Goal: Information Seeking & Learning: Find specific fact

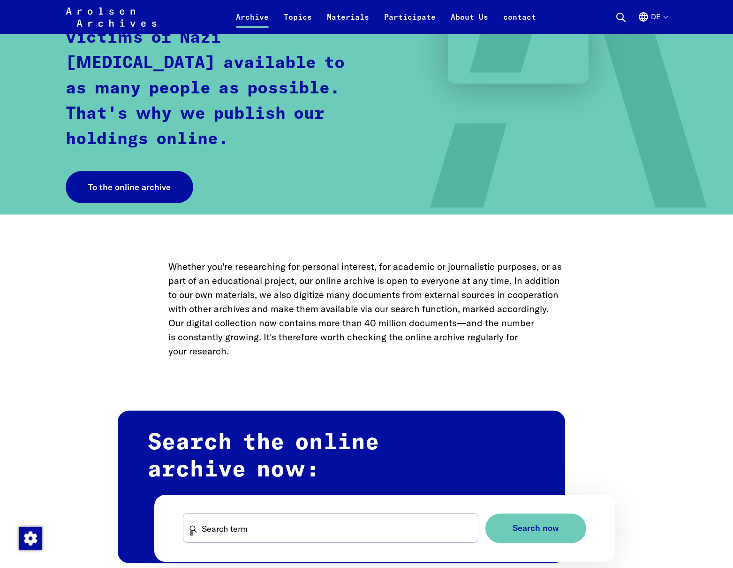
scroll to position [260, 0]
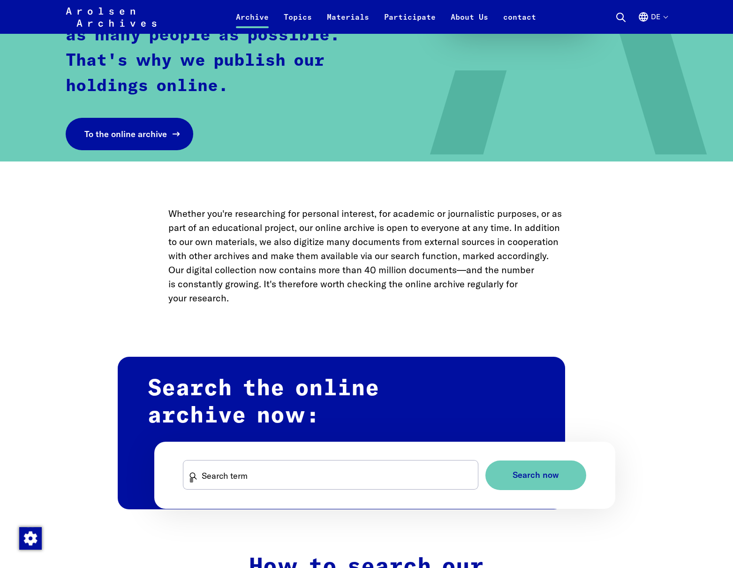
click at [142, 132] on font "To the online archive" at bounding box center [125, 134] width 83 height 11
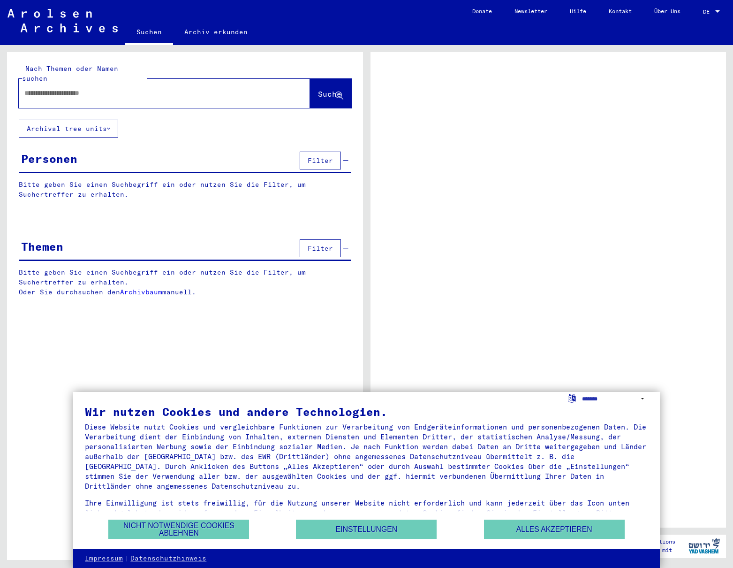
click at [97, 88] on div at bounding box center [153, 93] width 269 height 21
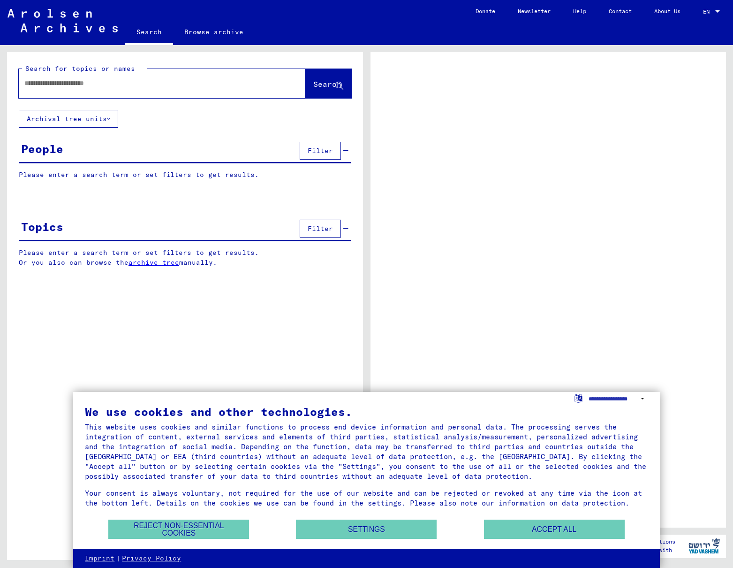
scroll to position [13, 0]
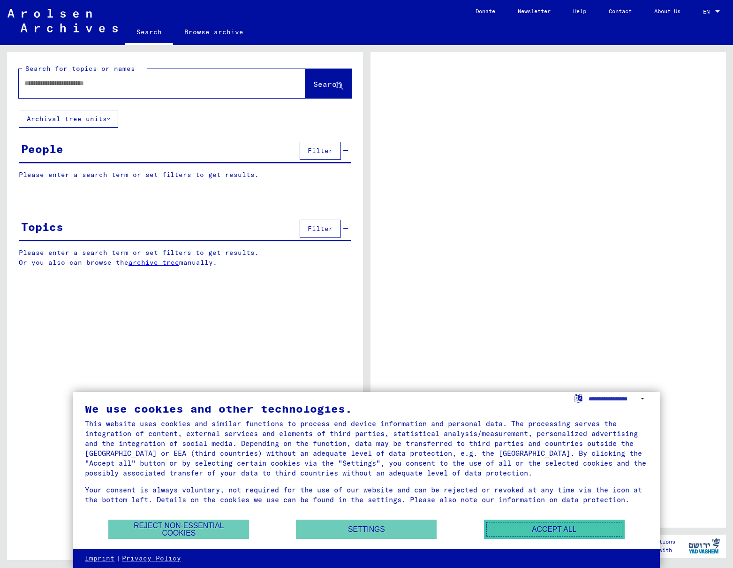
drag, startPoint x: 543, startPoint y: 530, endPoint x: 534, endPoint y: 520, distance: 13.3
click at [542, 528] on button "Accept all" at bounding box center [554, 528] width 141 height 19
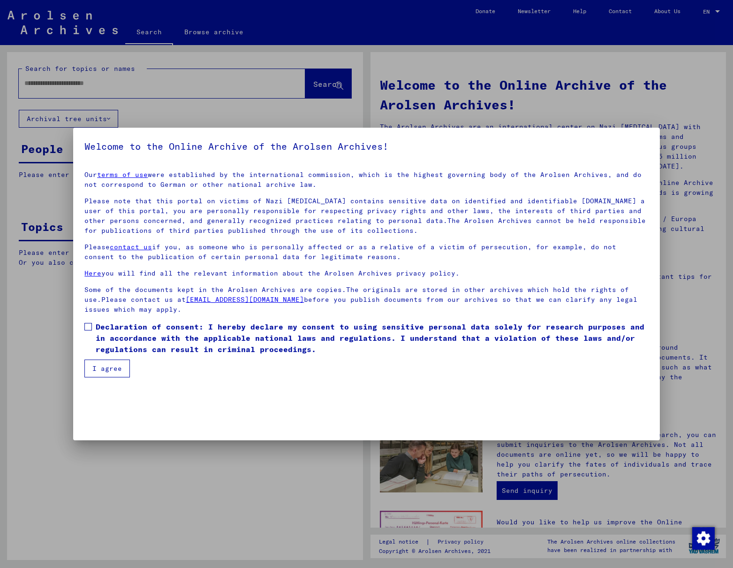
click at [86, 324] on span at bounding box center [88, 327] width 8 height 8
click at [96, 365] on button "I agree" at bounding box center [107, 368] width 46 height 18
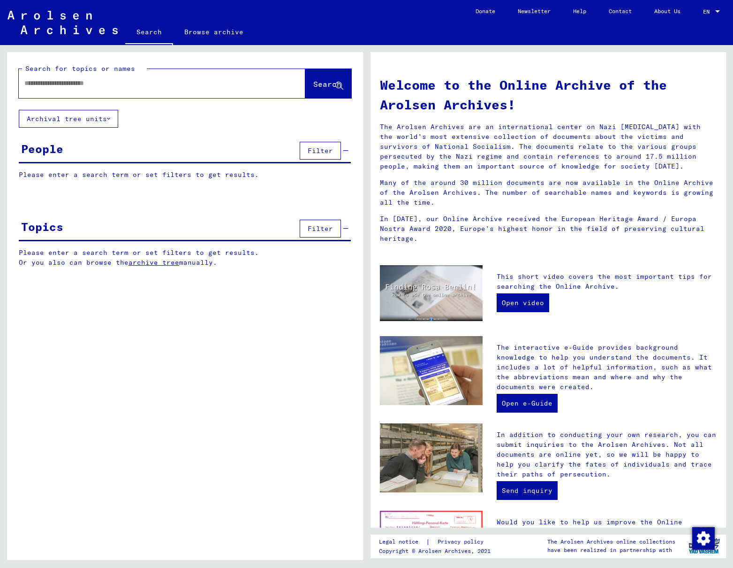
click at [115, 84] on input "text" at bounding box center [150, 83] width 253 height 10
type input "**********"
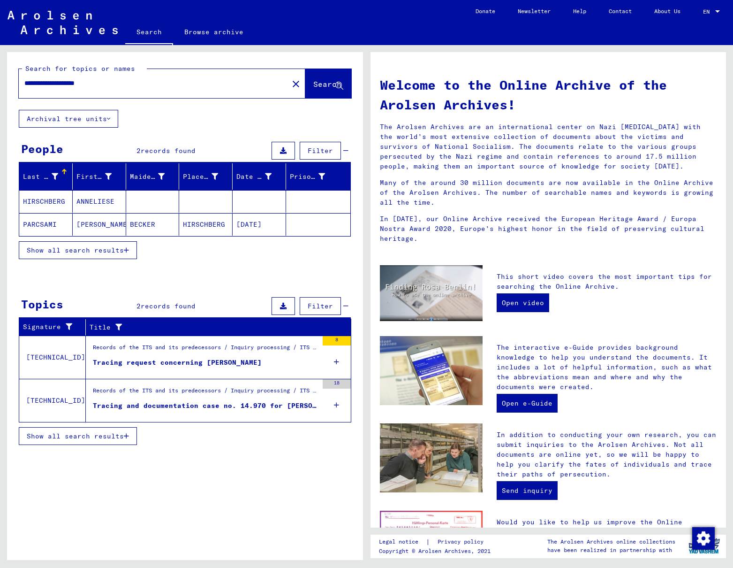
click at [223, 406] on div "Tracing and documentation case no. 14.970 for [PERSON_NAME] born [DEMOGRAPHIC_D…" at bounding box center [205, 406] width 225 height 10
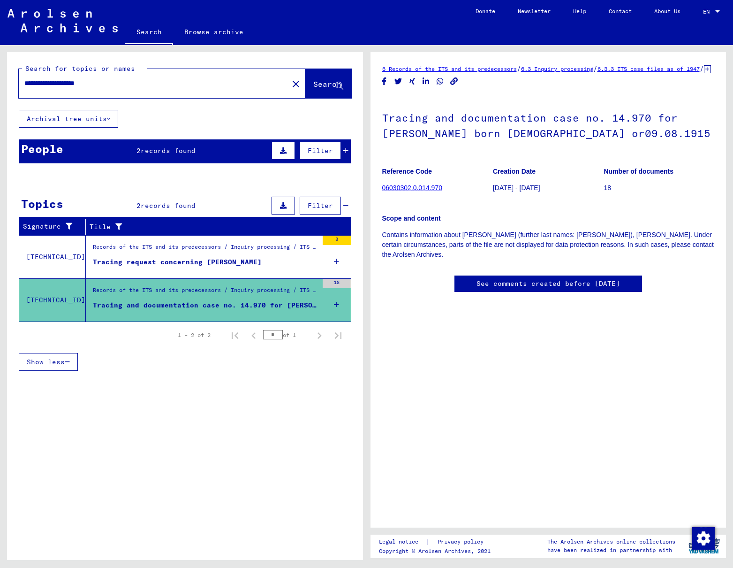
click at [116, 264] on div "Tracing request concerning [PERSON_NAME]" at bounding box center [177, 262] width 169 height 10
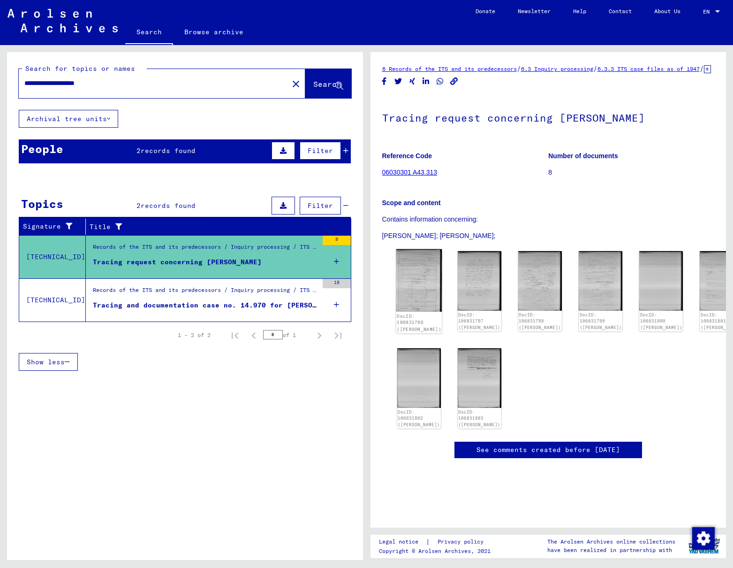
click at [417, 291] on img at bounding box center [419, 280] width 46 height 62
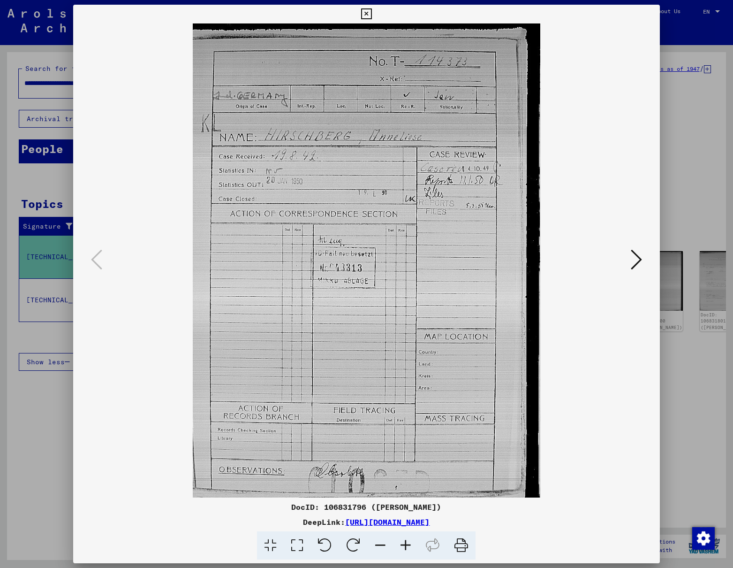
click at [637, 259] on icon at bounding box center [636, 259] width 11 height 23
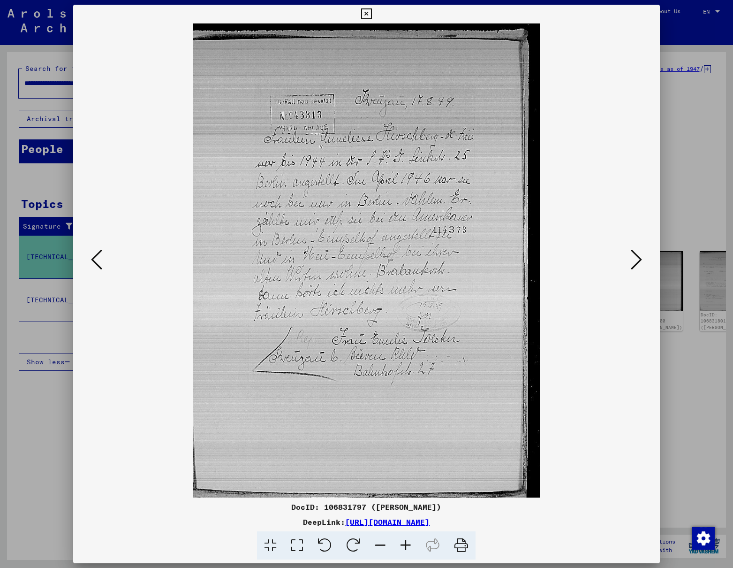
click at [637, 259] on icon at bounding box center [636, 259] width 11 height 23
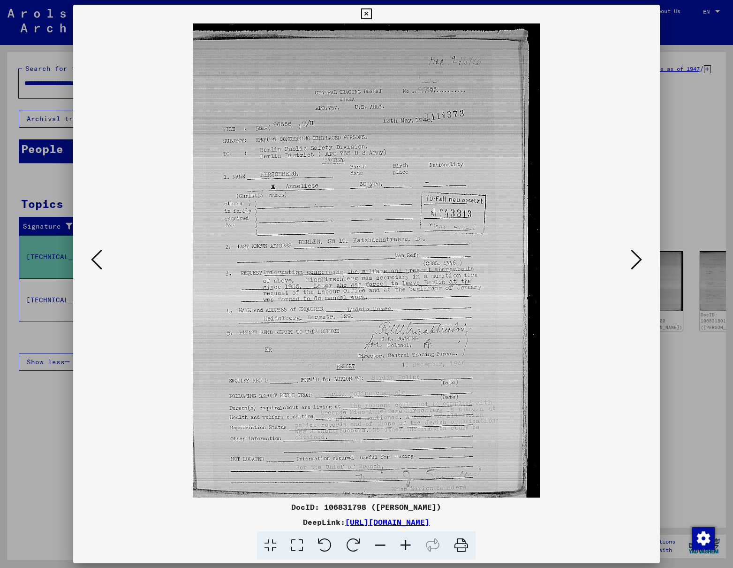
click at [637, 259] on icon at bounding box center [636, 259] width 11 height 23
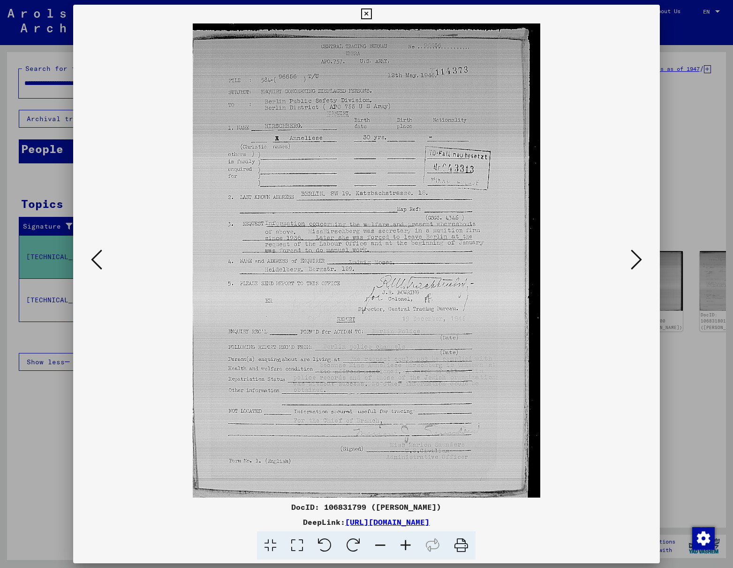
click at [628, 247] on button at bounding box center [636, 260] width 17 height 27
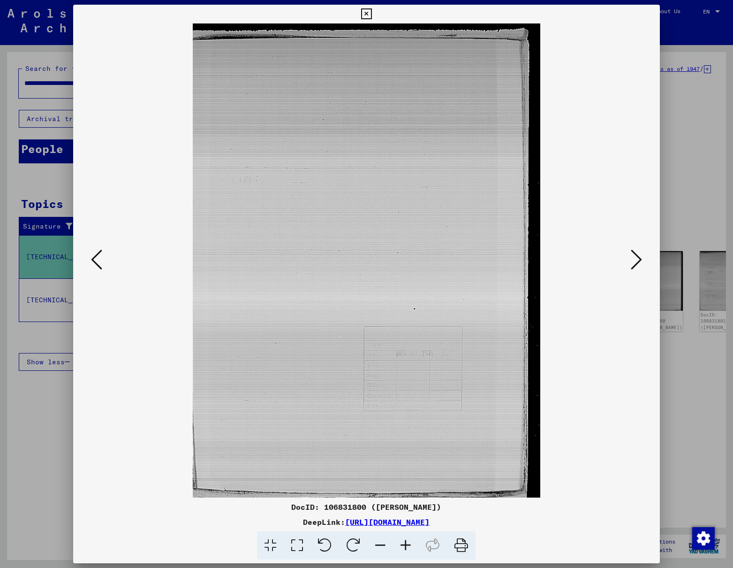
click at [638, 260] on icon at bounding box center [636, 259] width 11 height 23
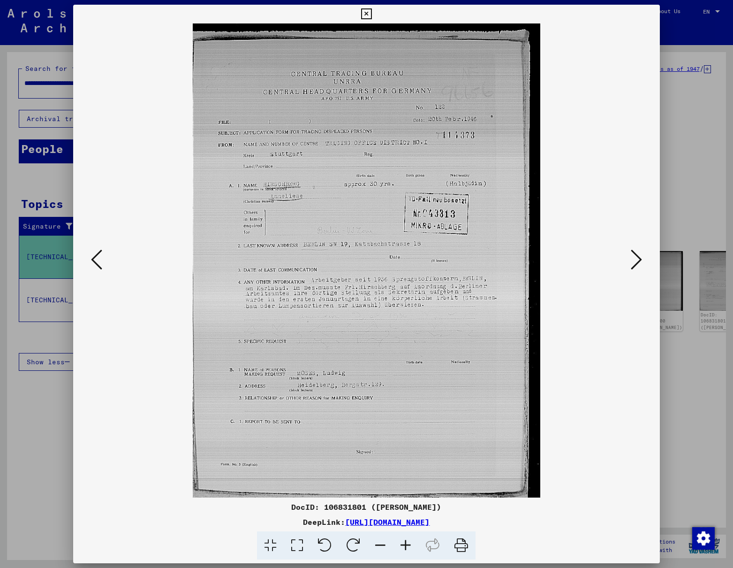
click at [628, 247] on button at bounding box center [636, 260] width 17 height 27
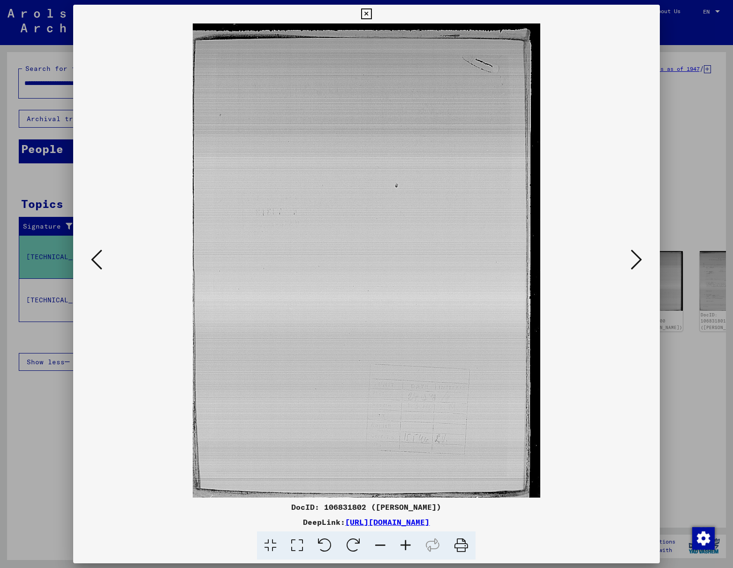
click at [639, 260] on icon at bounding box center [636, 259] width 11 height 23
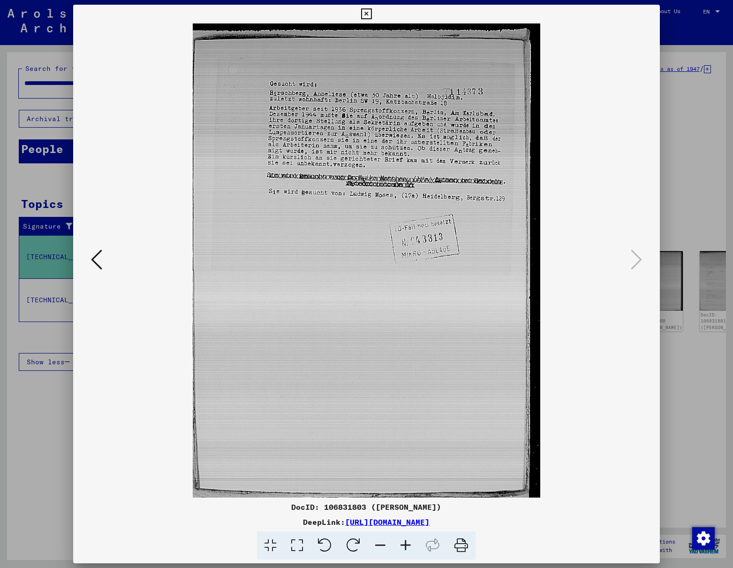
click at [96, 263] on icon at bounding box center [96, 259] width 11 height 23
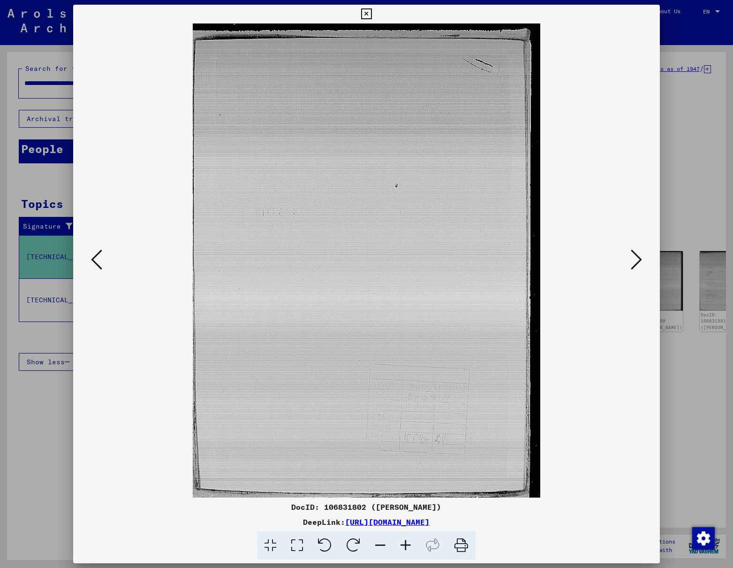
click at [96, 263] on icon at bounding box center [96, 259] width 11 height 23
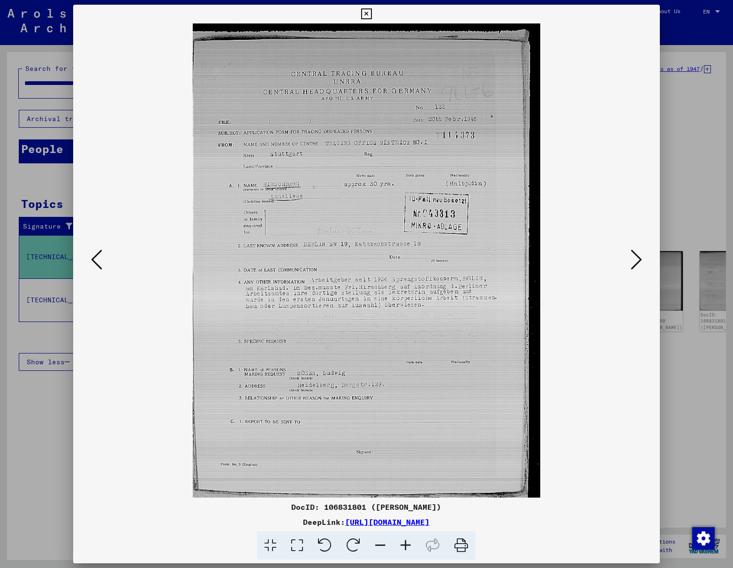
click at [96, 263] on icon at bounding box center [96, 259] width 11 height 23
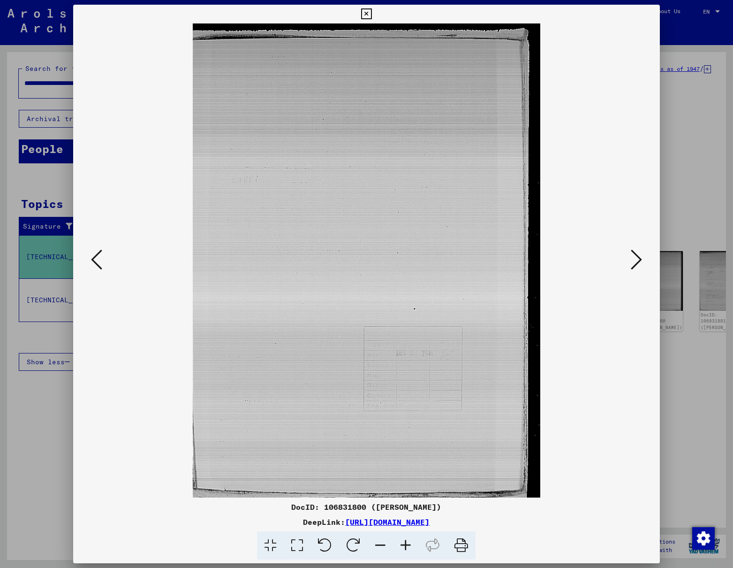
click at [96, 263] on icon at bounding box center [96, 259] width 11 height 23
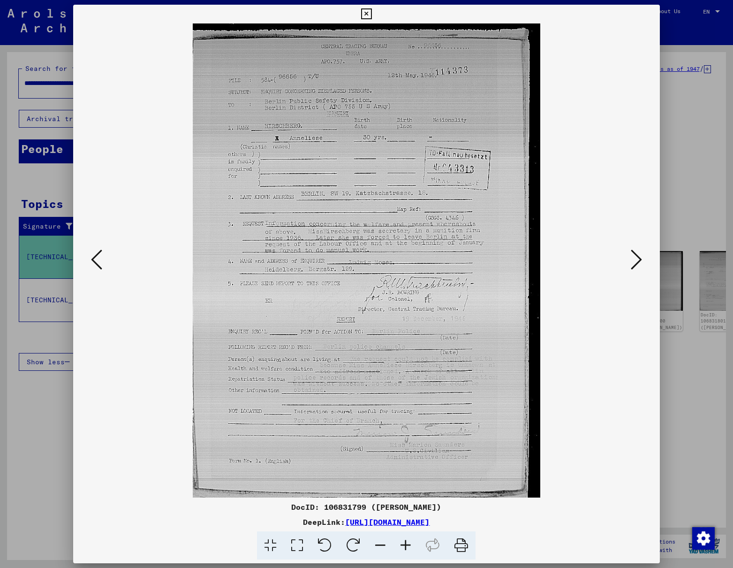
click at [367, 13] on icon at bounding box center [366, 13] width 11 height 11
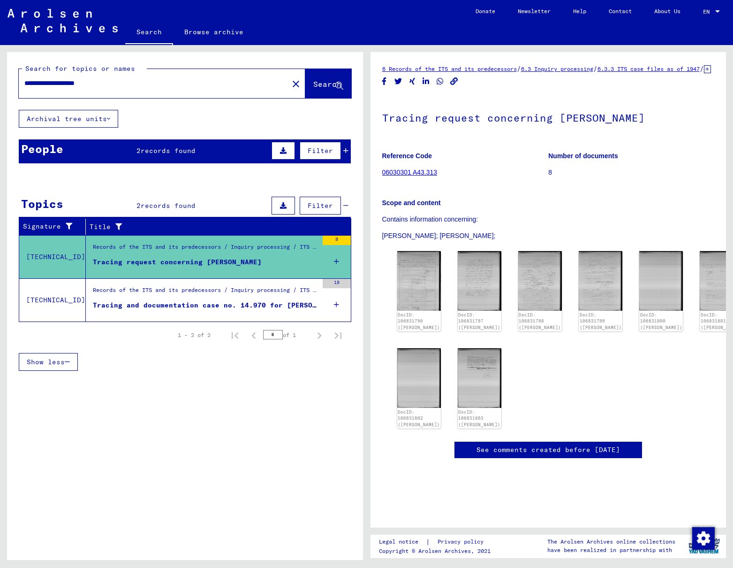
click at [42, 295] on td "[TECHNICAL_ID]" at bounding box center [52, 299] width 67 height 43
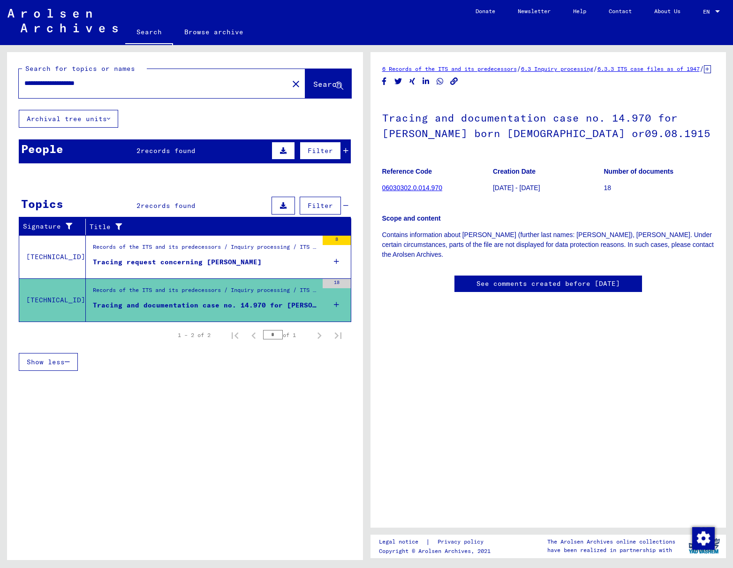
click at [425, 191] on link "06030302.0.014.970" at bounding box center [412, 188] width 60 height 8
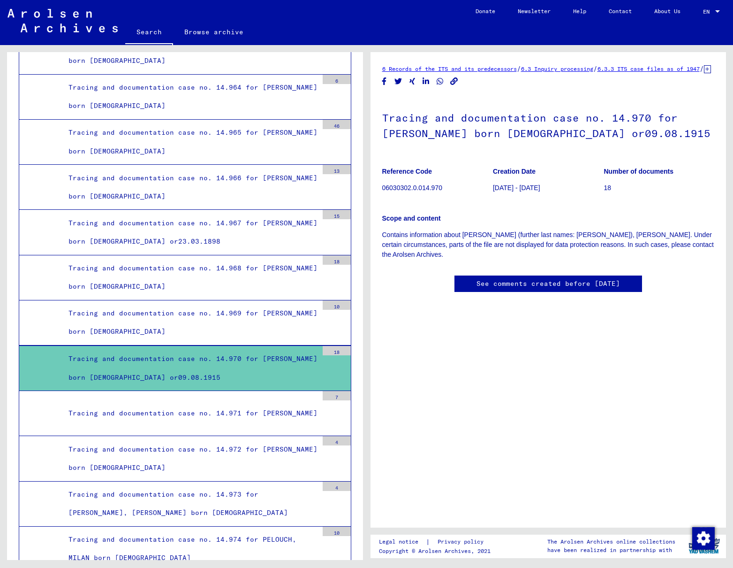
scroll to position [8, 0]
click at [423, 190] on p "06030302.0.014.970" at bounding box center [437, 188] width 110 height 10
click at [198, 350] on div "Tracing and documentation case no. 14.970 for [PERSON_NAME] born [DEMOGRAPHIC_D…" at bounding box center [189, 368] width 257 height 37
click at [203, 350] on div "Tracing and documentation case no. 14.970 for [PERSON_NAME] born [DEMOGRAPHIC_D…" at bounding box center [189, 368] width 257 height 37
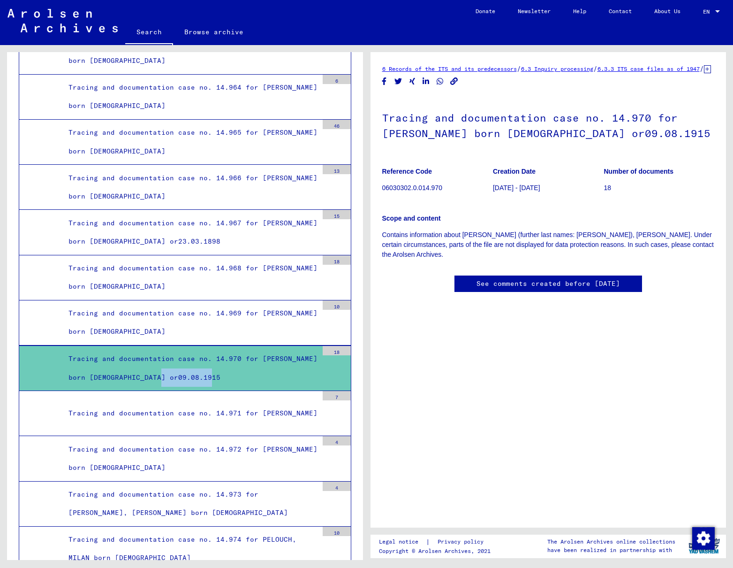
click at [177, 350] on div "Tracing and documentation case no. 14.970 for [PERSON_NAME] born [DEMOGRAPHIC_D…" at bounding box center [189, 368] width 257 height 37
click at [140, 350] on div "Tracing and documentation case no. 14.970 for [PERSON_NAME] born [DEMOGRAPHIC_D…" at bounding box center [189, 368] width 257 height 37
click at [127, 350] on div "Tracing and documentation case no. 14.970 for [PERSON_NAME] born [DEMOGRAPHIC_D…" at bounding box center [189, 368] width 257 height 37
click at [335, 346] on div "18" at bounding box center [337, 350] width 28 height 9
drag, startPoint x: 473, startPoint y: 194, endPoint x: 432, endPoint y: 190, distance: 41.5
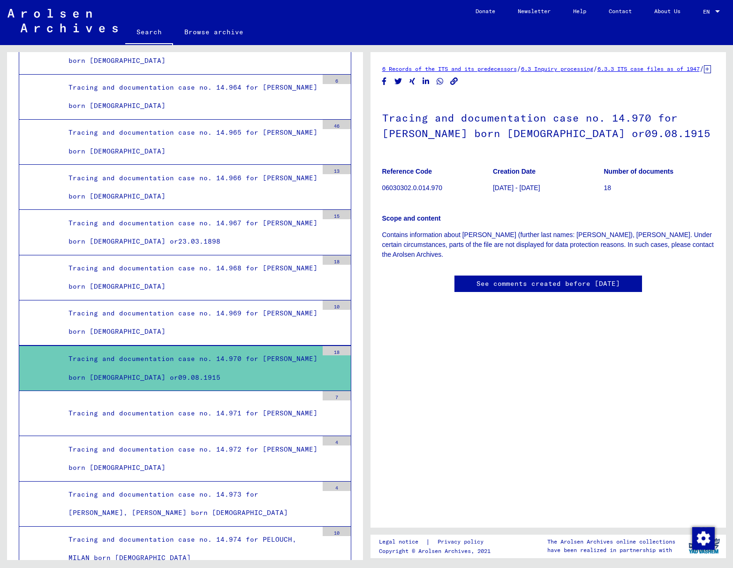
click at [466, 193] on p "06030302.0.014.970" at bounding box center [437, 188] width 110 height 10
click at [430, 190] on p "06030302.0.014.970" at bounding box center [437, 188] width 110 height 10
click at [498, 107] on h1 "Tracing and documentation case no. 14.970 for [PERSON_NAME] born [DEMOGRAPHIC_D…" at bounding box center [548, 124] width 333 height 57
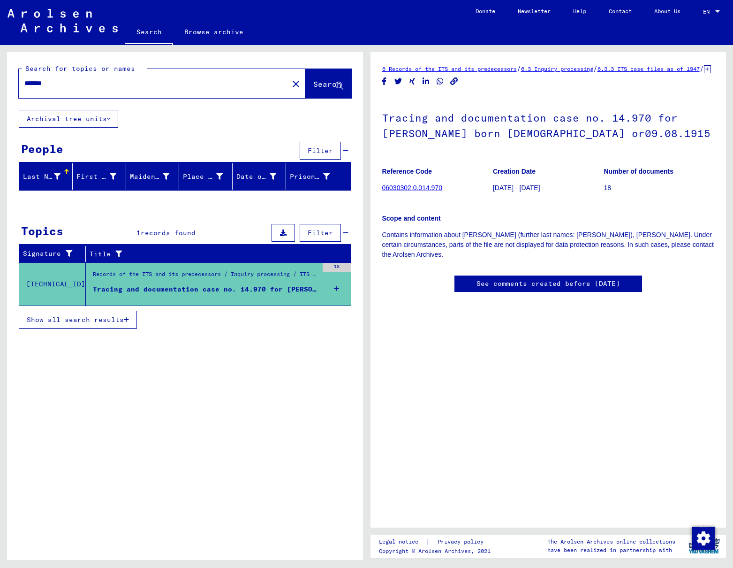
click at [71, 85] on input "*******" at bounding box center [153, 83] width 259 height 10
drag, startPoint x: 62, startPoint y: 84, endPoint x: -2, endPoint y: 81, distance: 64.4
click at [0, 81] on html "Search Browse archive Donate Newsletter Help Contact About Us Search Browse arc…" at bounding box center [366, 284] width 733 height 568
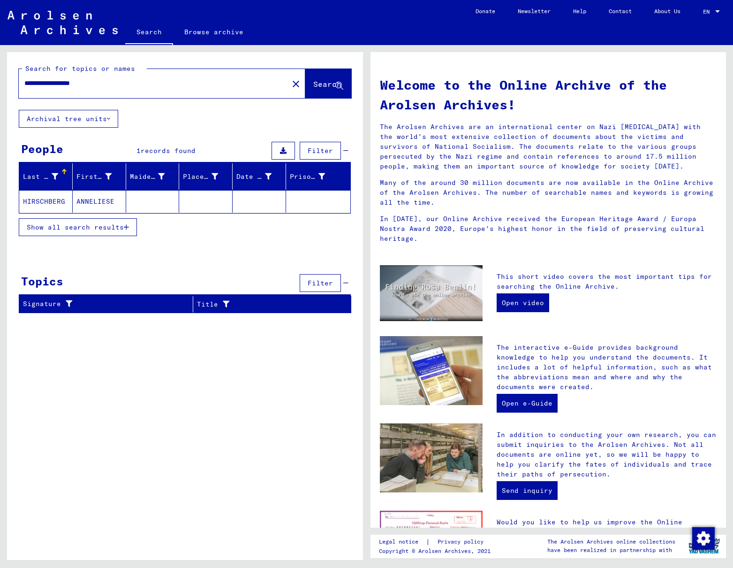
click at [90, 201] on mat-cell "ANNELIESE" at bounding box center [99, 201] width 53 height 23
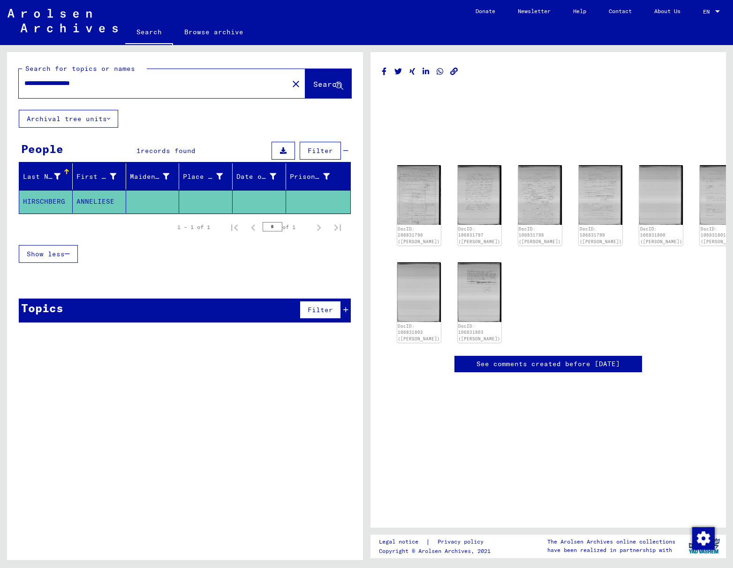
drag, startPoint x: 103, startPoint y: 84, endPoint x: 66, endPoint y: 83, distance: 37.6
click at [65, 83] on input "**********" at bounding box center [153, 83] width 259 height 10
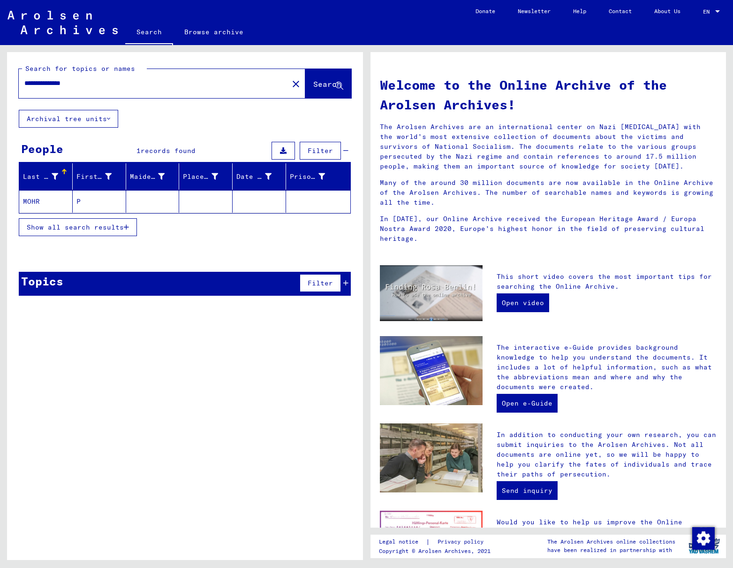
drag, startPoint x: 87, startPoint y: 84, endPoint x: 1, endPoint y: 84, distance: 85.9
click at [1, 84] on div "**********" at bounding box center [183, 302] width 367 height 515
drag, startPoint x: 50, startPoint y: 84, endPoint x: 2, endPoint y: 83, distance: 47.9
click at [2, 83] on div "**********" at bounding box center [183, 302] width 367 height 515
type input "**********"
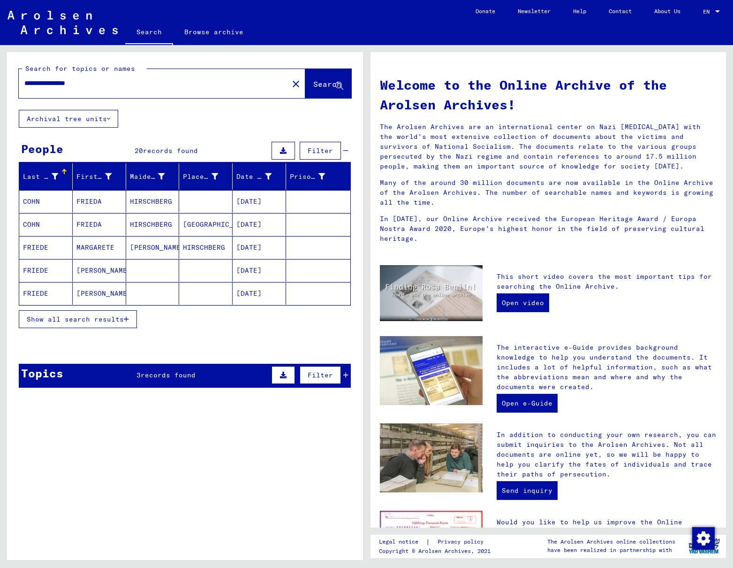
click at [31, 224] on mat-cell "COHN" at bounding box center [45, 224] width 53 height 23
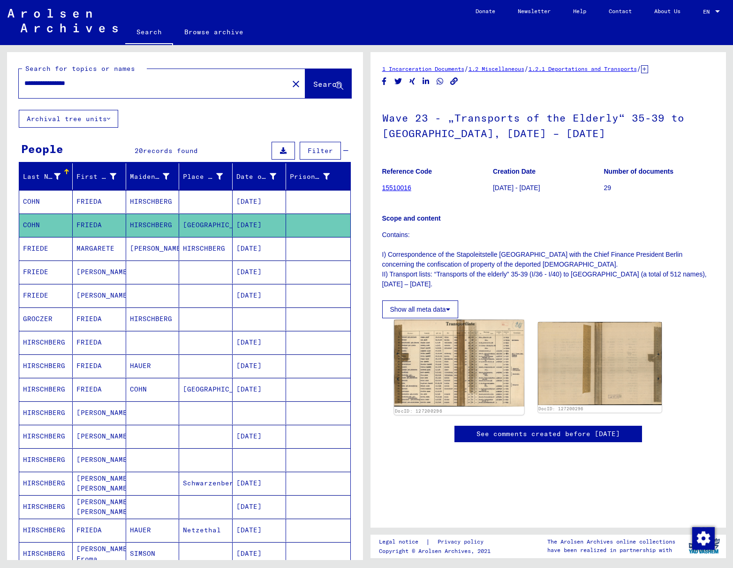
click at [491, 344] on img at bounding box center [459, 363] width 130 height 87
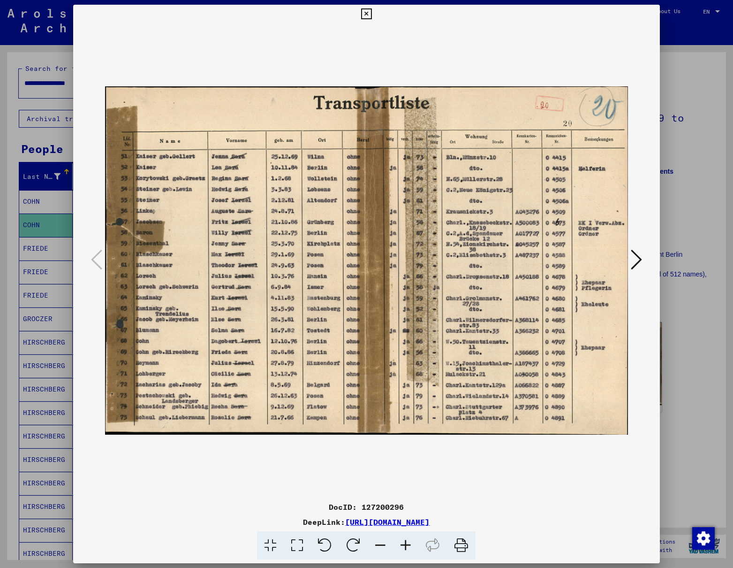
click at [366, 14] on icon at bounding box center [366, 13] width 11 height 11
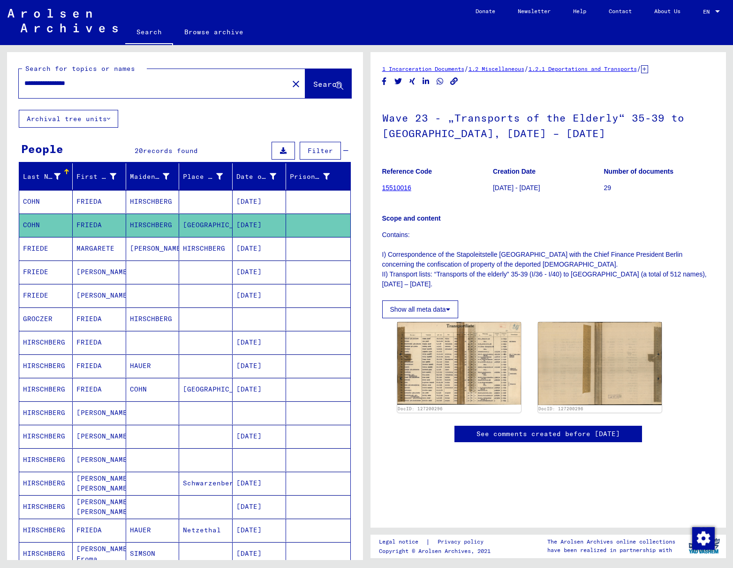
click at [142, 201] on mat-cell "HIRSCHBERG" at bounding box center [152, 201] width 53 height 23
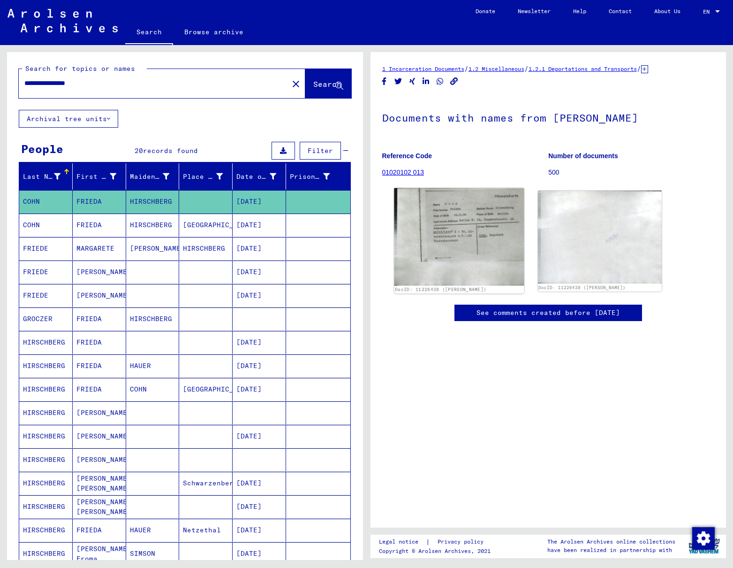
click at [432, 219] on img at bounding box center [459, 237] width 130 height 98
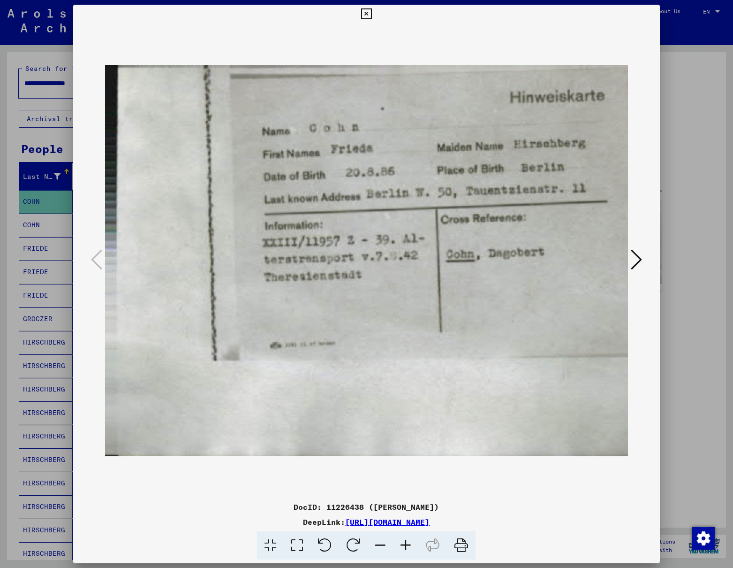
click at [368, 13] on icon at bounding box center [366, 13] width 11 height 11
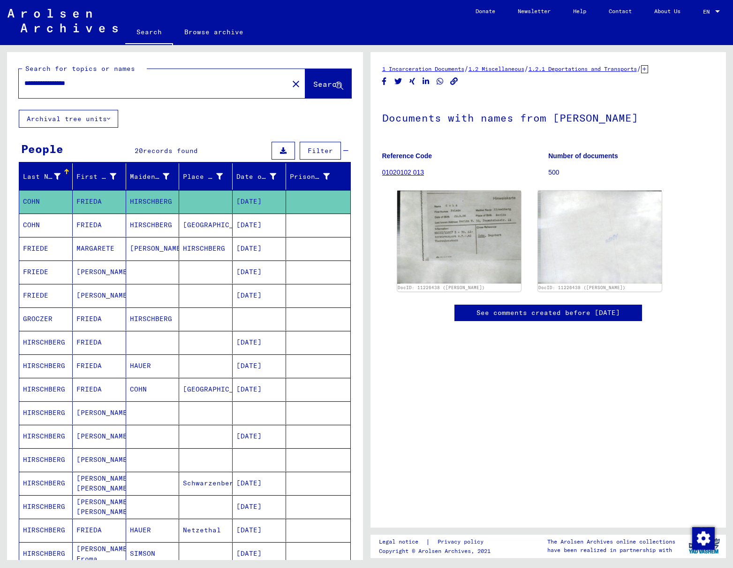
click at [53, 342] on mat-cell "HIRSCHBERG" at bounding box center [45, 342] width 53 height 23
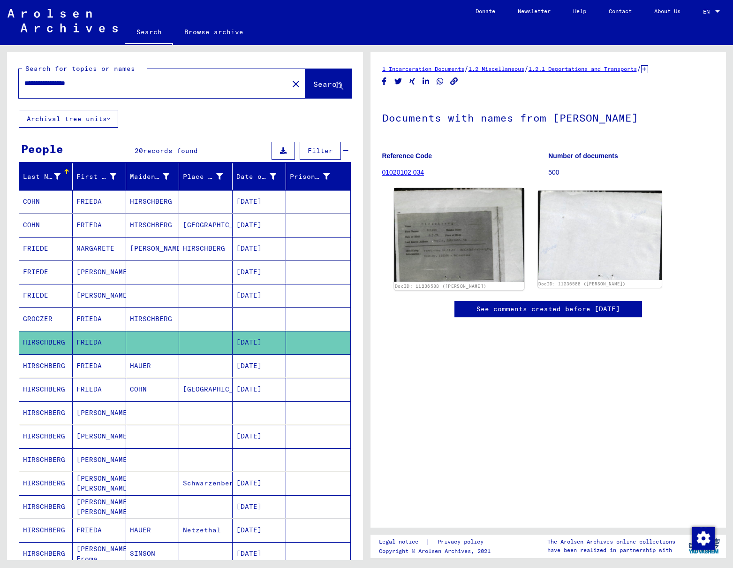
click at [462, 238] on img at bounding box center [459, 234] width 130 height 93
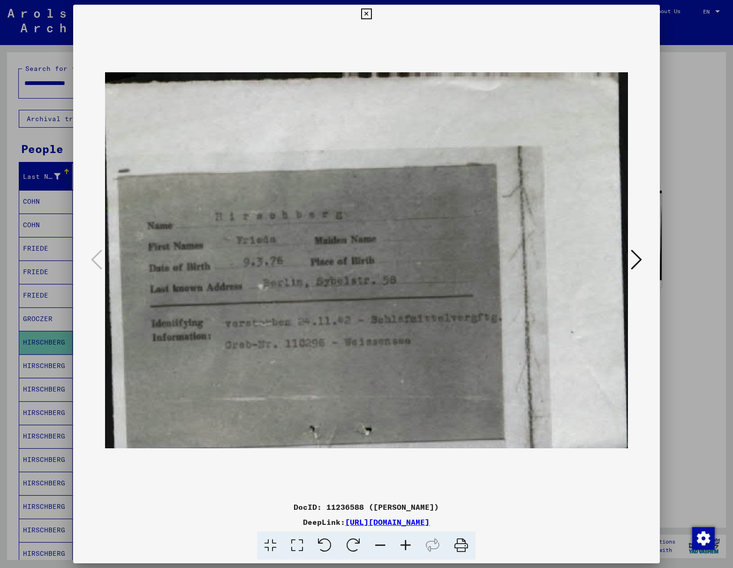
click at [366, 15] on icon at bounding box center [366, 13] width 11 height 11
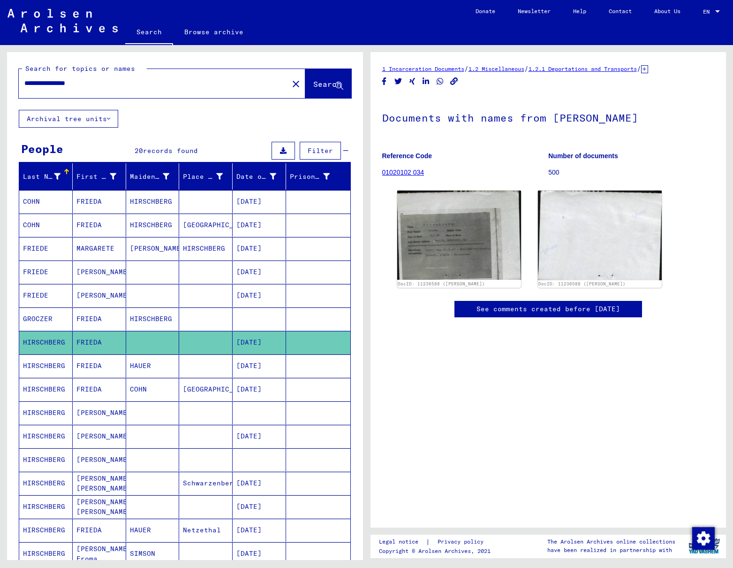
click at [52, 365] on mat-cell "HIRSCHBERG" at bounding box center [45, 365] width 53 height 23
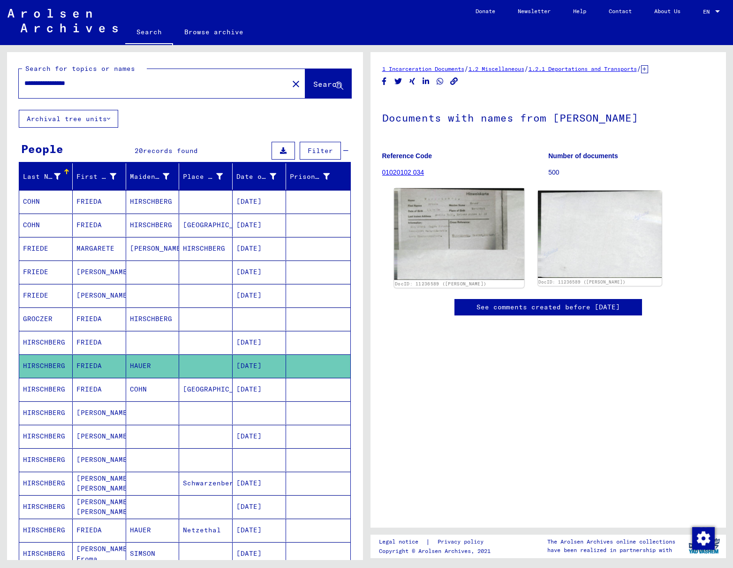
click at [463, 219] on img at bounding box center [459, 234] width 130 height 92
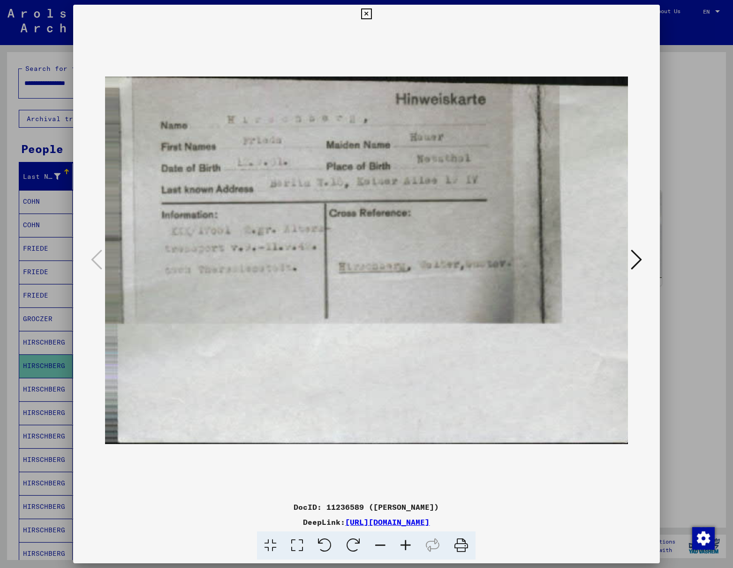
click at [368, 14] on icon at bounding box center [366, 13] width 11 height 11
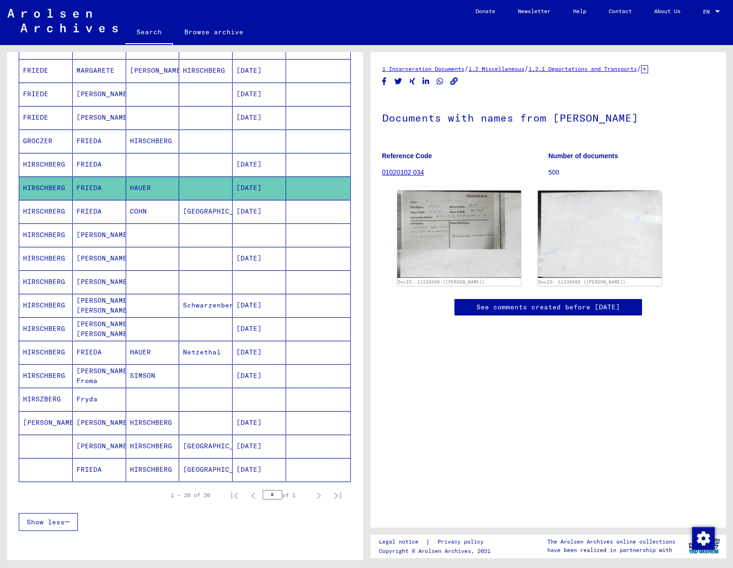
scroll to position [176, 0]
